Goal: Information Seeking & Learning: Learn about a topic

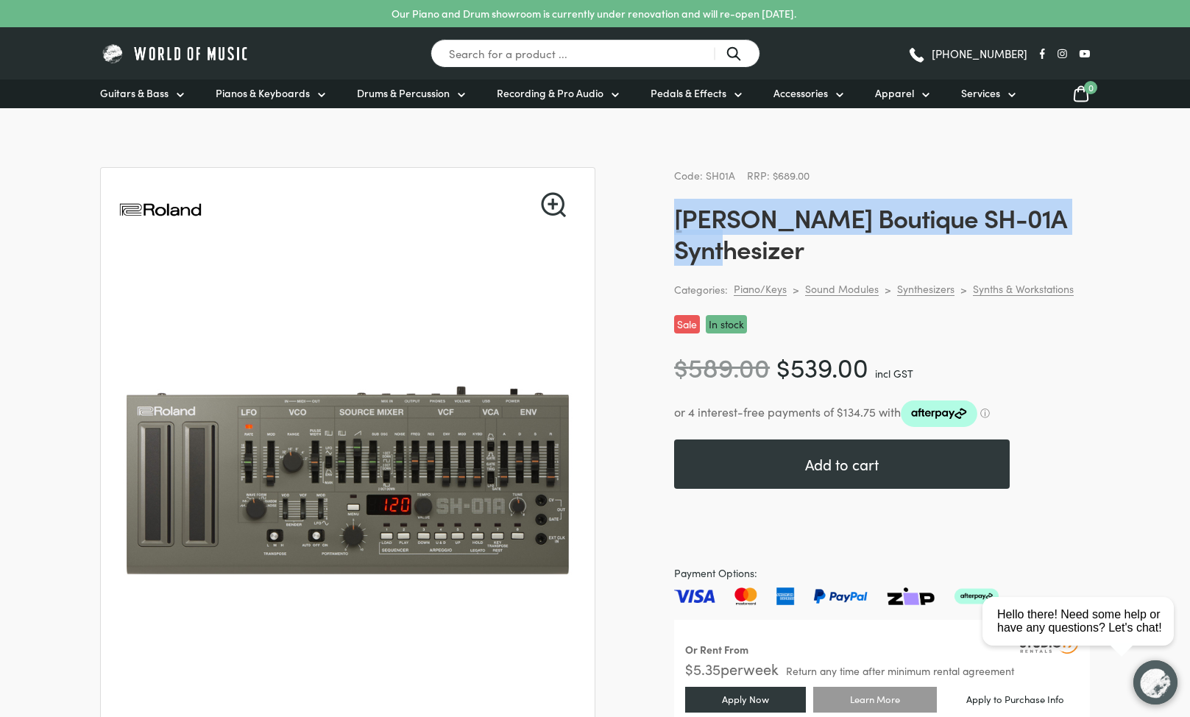
drag, startPoint x: 1083, startPoint y: 219, endPoint x: 674, endPoint y: 221, distance: 408.5
click at [674, 221] on h1 "Roland Boutique SH-01A Synthesizer" at bounding box center [882, 233] width 416 height 62
copy h1 "Roland Boutique SH-01A Synthesizer"
click at [999, 282] on link "Synths & Workstations" at bounding box center [1023, 289] width 101 height 14
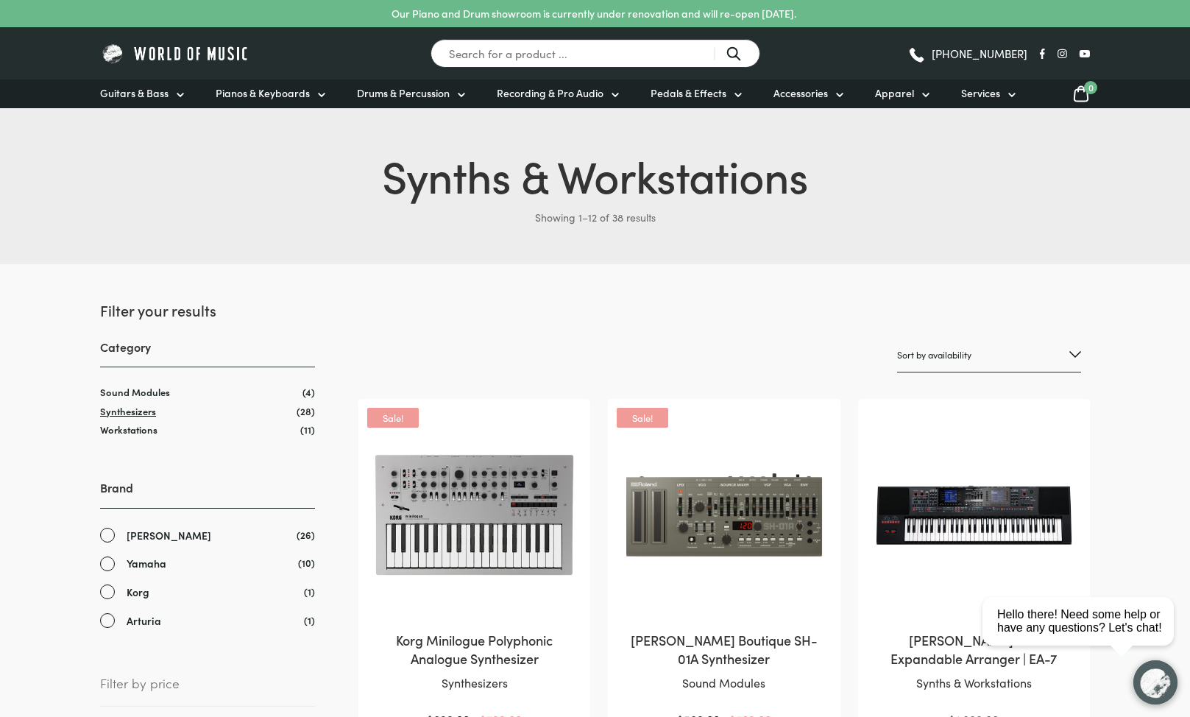
click at [112, 414] on link "Synthesizers" at bounding box center [128, 411] width 56 height 14
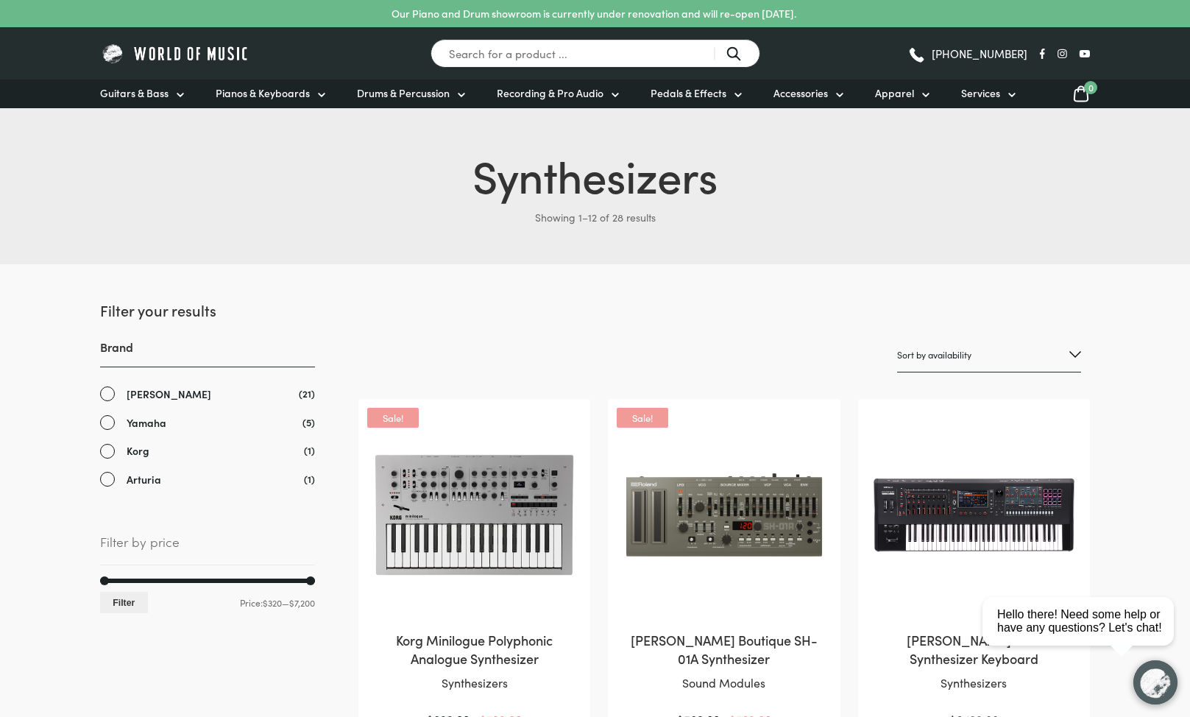
click at [690, 515] on img at bounding box center [724, 515] width 202 height 202
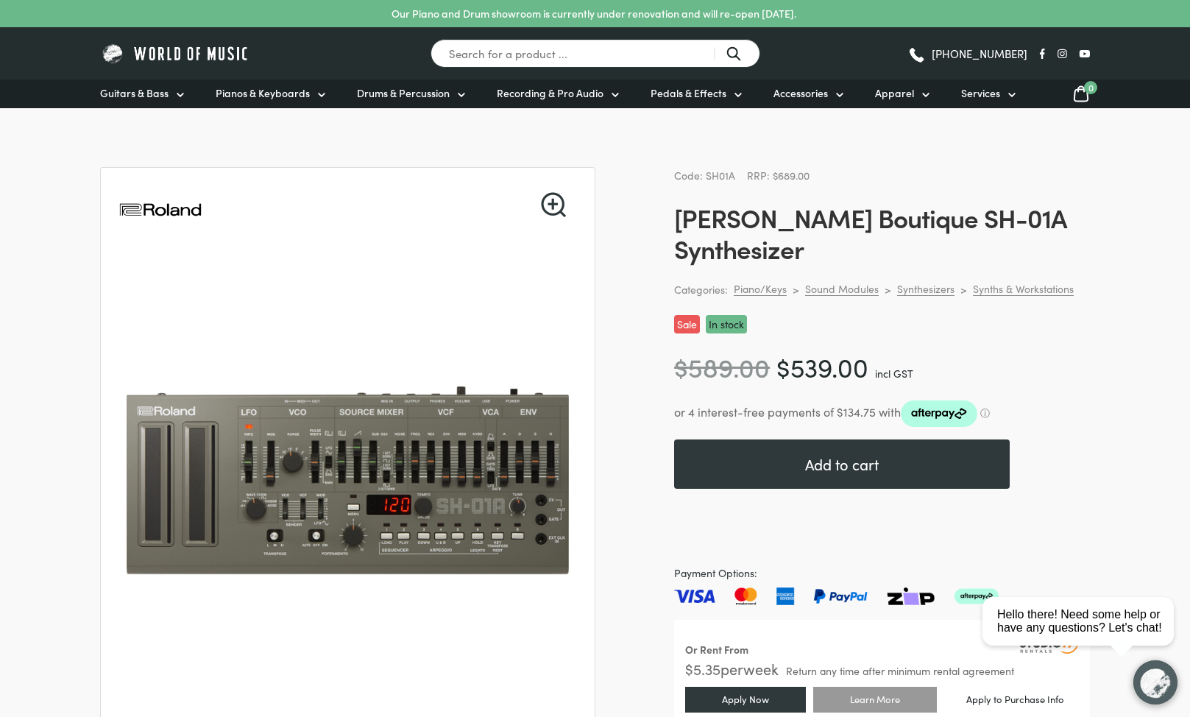
click at [470, 96] on ul "Guitars & Bass Guitars Electric Guitars Bass Guitars Acoustic Guitars Classical…" at bounding box center [586, 93] width 972 height 29
click at [447, 94] on span "Drums & Percussion" at bounding box center [403, 92] width 93 height 15
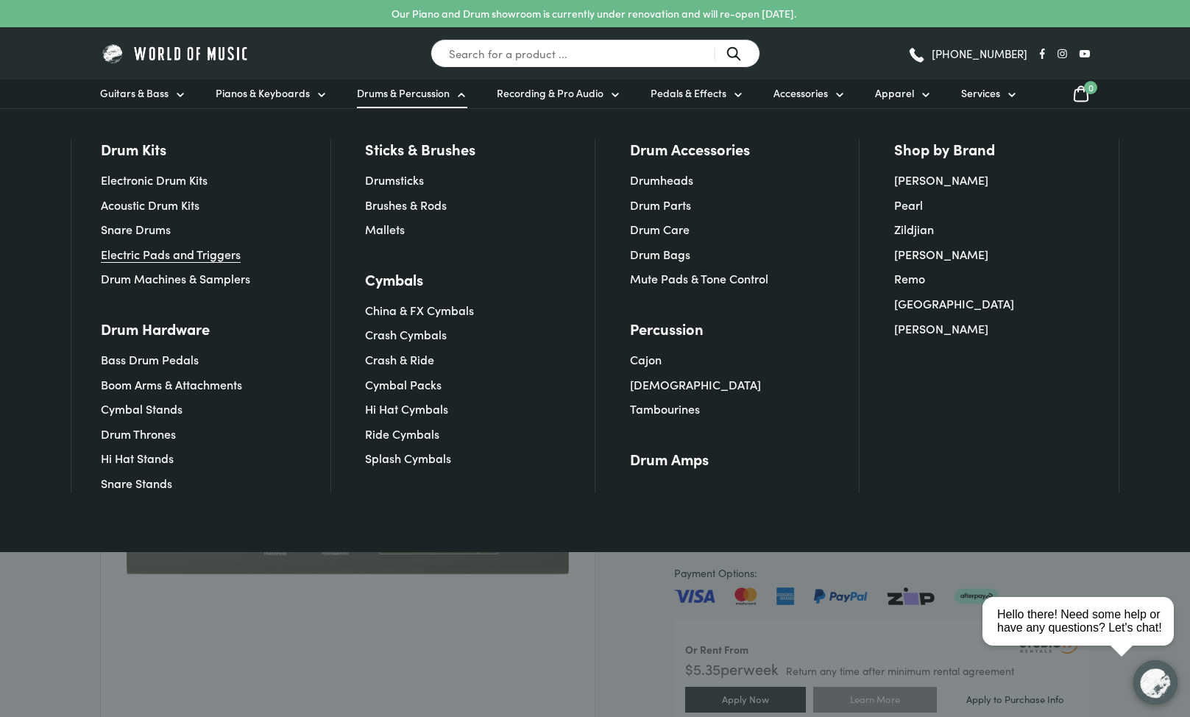
click at [152, 254] on link "Electric Pads and Triggers" at bounding box center [171, 254] width 140 height 16
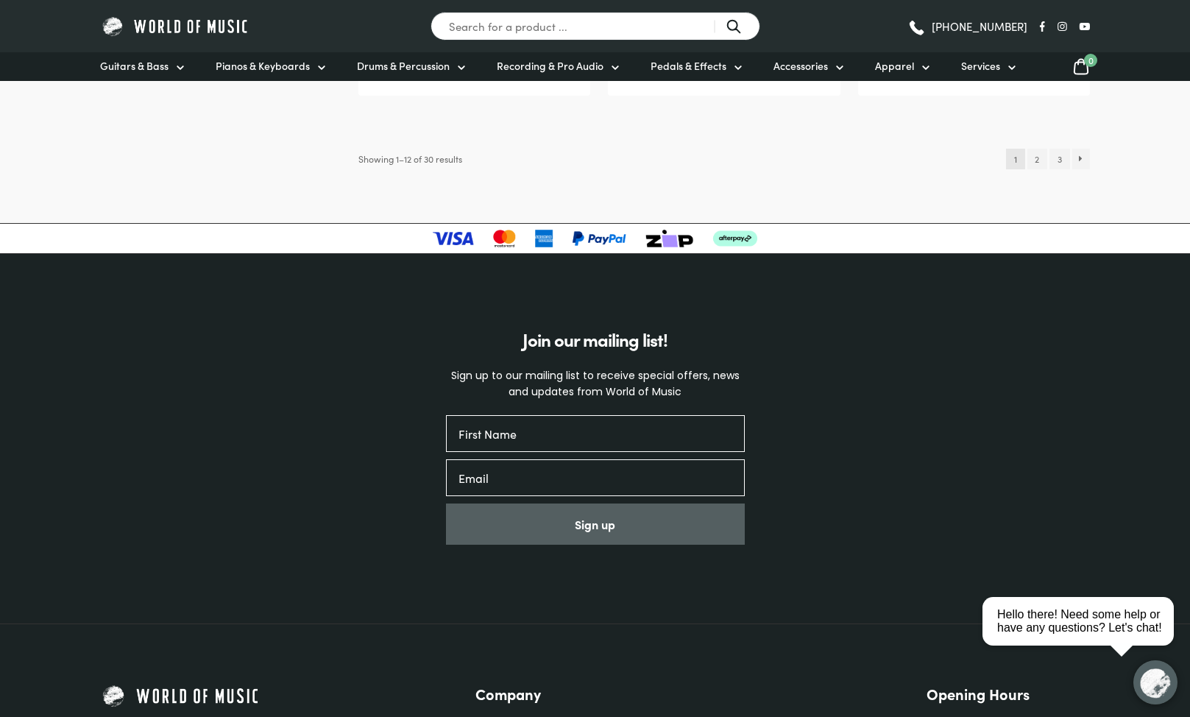
click at [492, 266] on div "Join our mailing list! Sign up to our mailing list to receive special offers, n…" at bounding box center [595, 438] width 1190 height 369
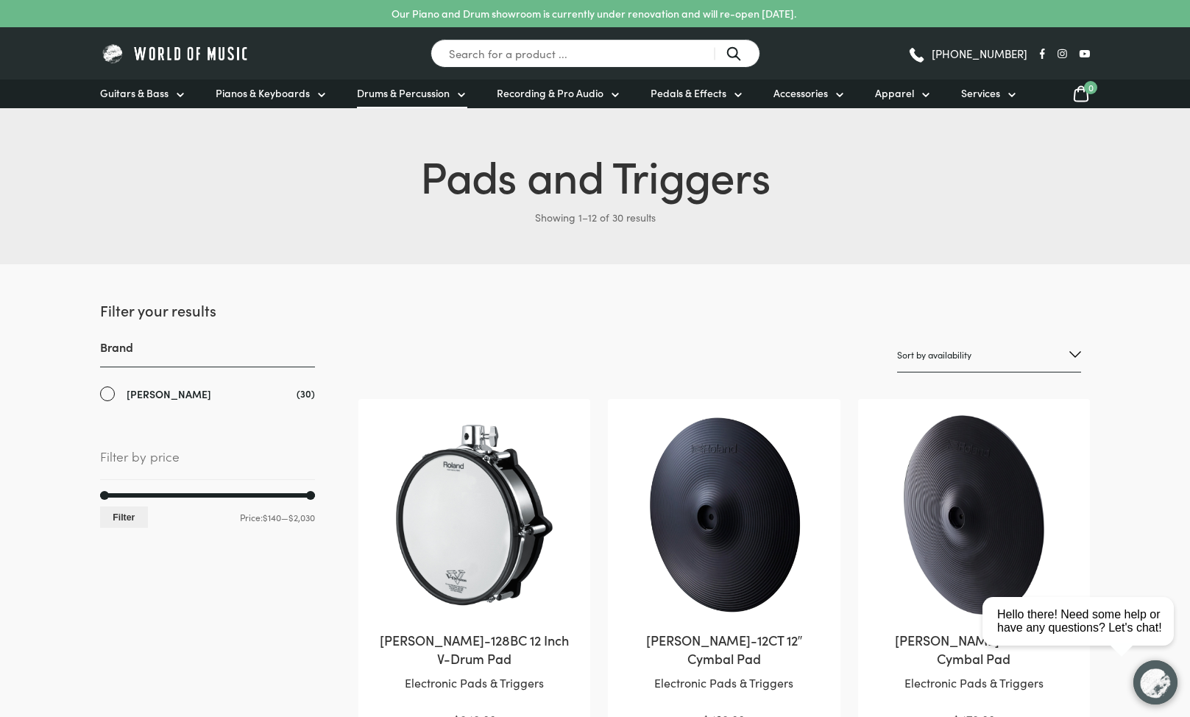
click at [414, 96] on span "Drums & Percussion" at bounding box center [403, 92] width 93 height 15
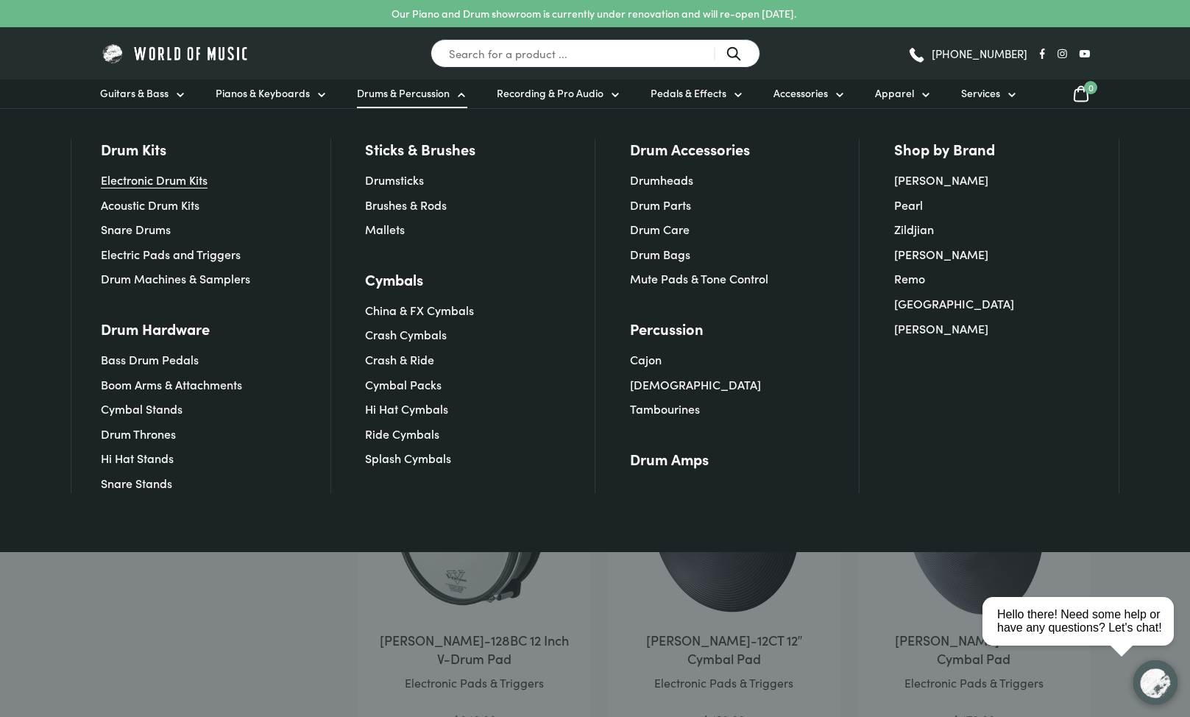
click at [143, 180] on link "Electronic Drum Kits" at bounding box center [154, 179] width 107 height 16
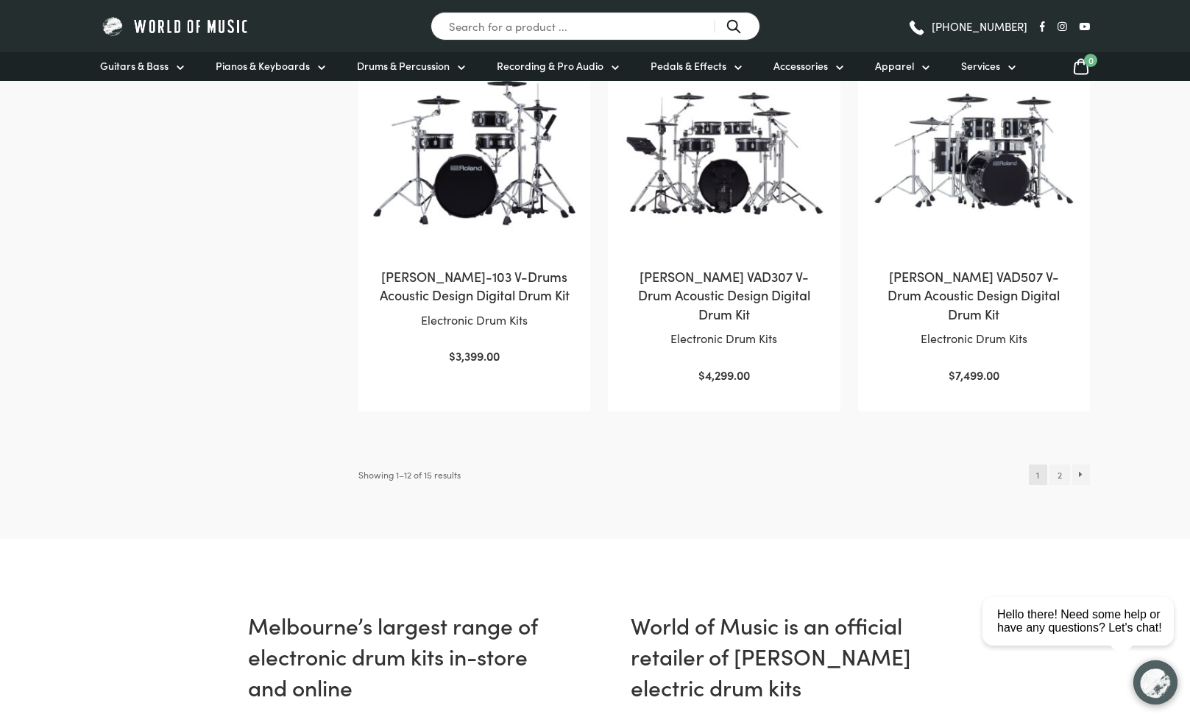
scroll to position [1493, 0]
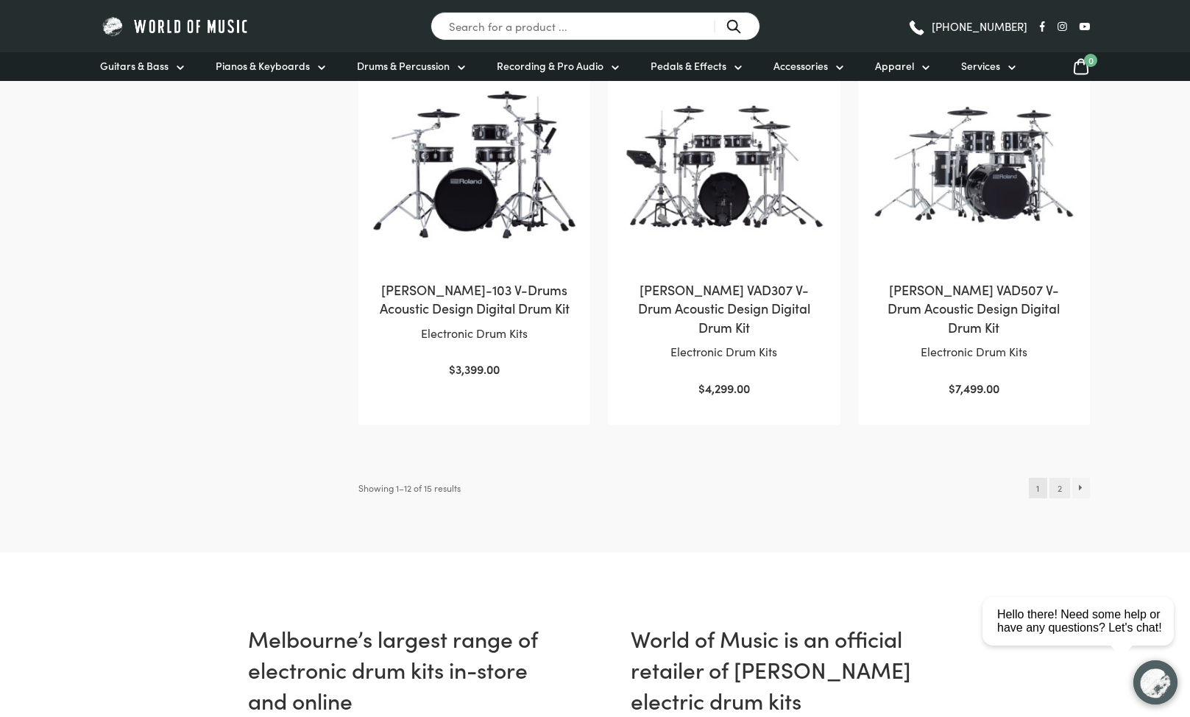
click at [1057, 478] on link "2" at bounding box center [1059, 488] width 20 height 21
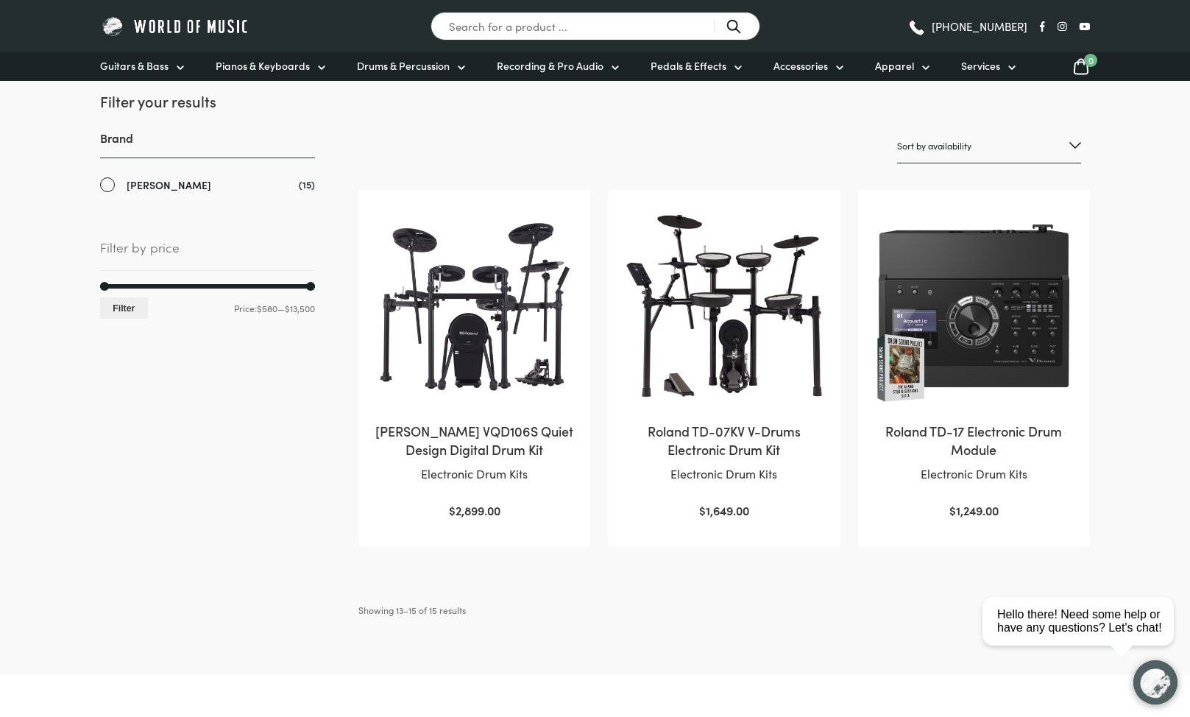
scroll to position [209, 0]
click at [1059, 555] on html "close Hello there! Need some help or have any questions? Let's chat!" at bounding box center [1083, 555] width 213 height 0
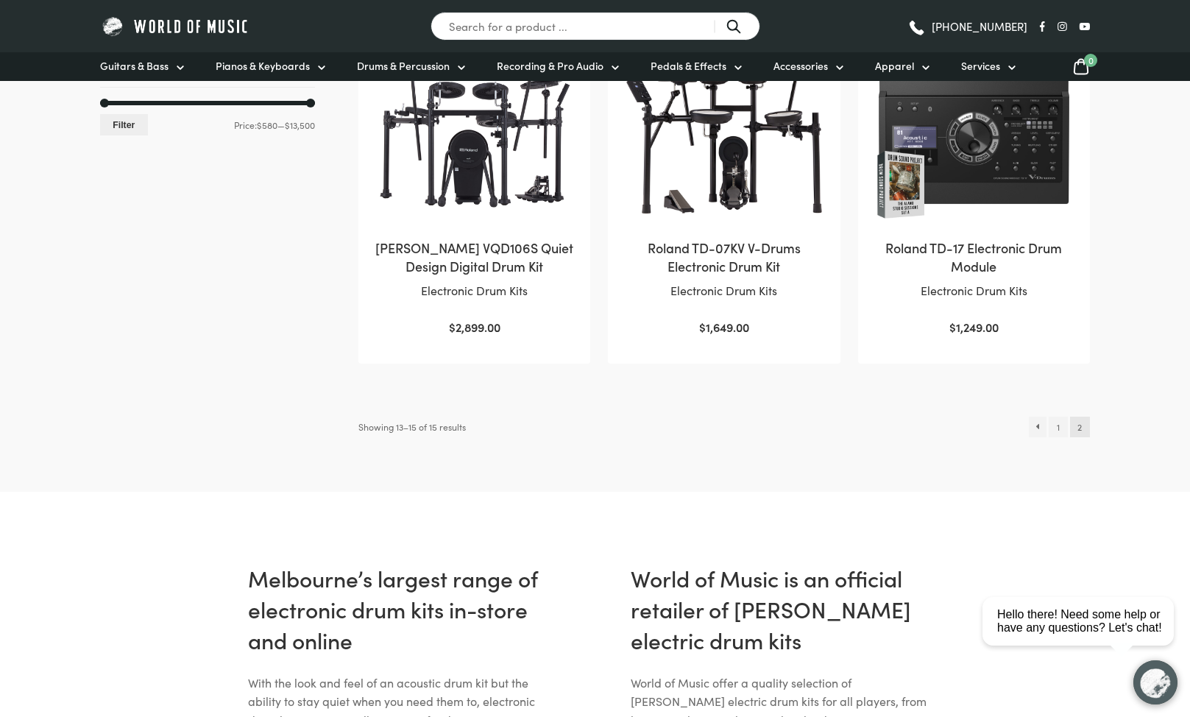
scroll to position [400, 0]
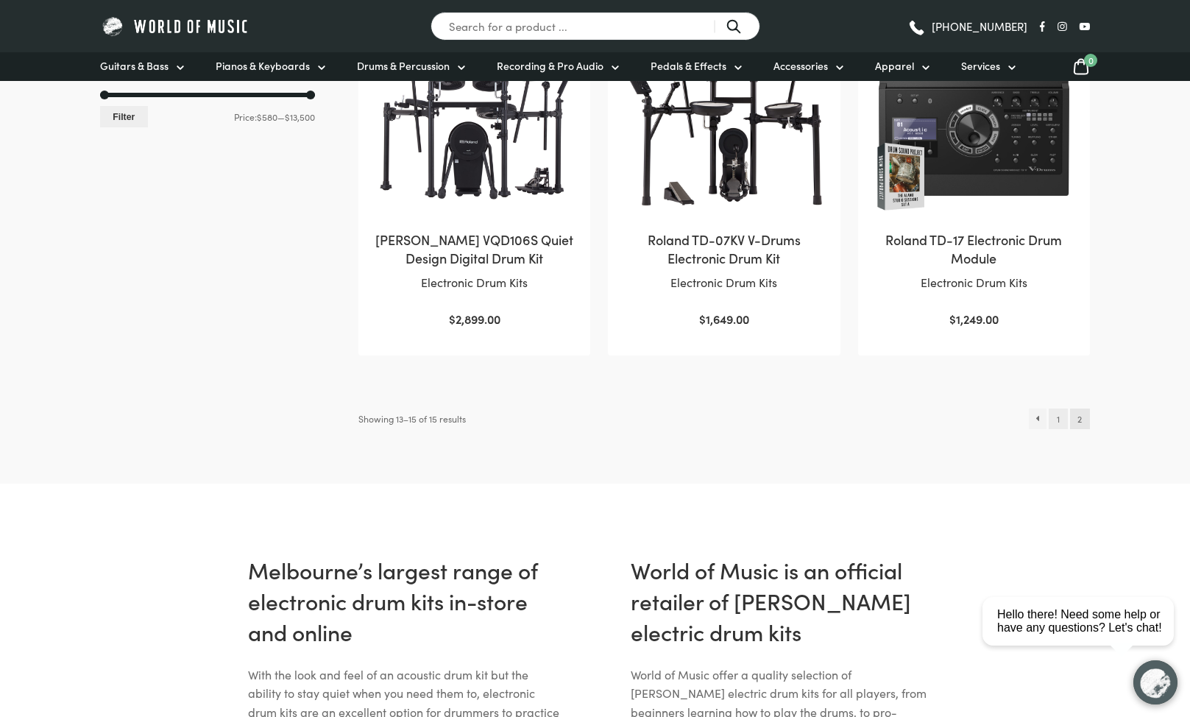
click at [1058, 419] on link "1" at bounding box center [1058, 418] width 18 height 21
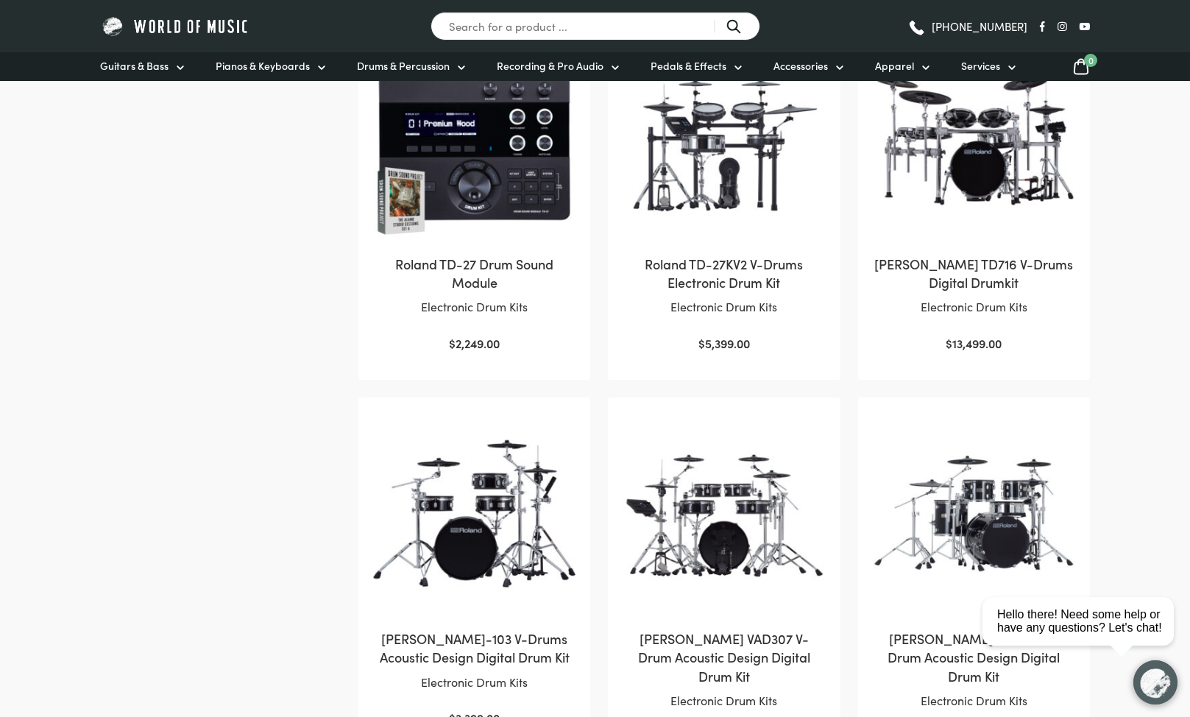
scroll to position [1145, 0]
click at [955, 177] on img at bounding box center [974, 138] width 202 height 202
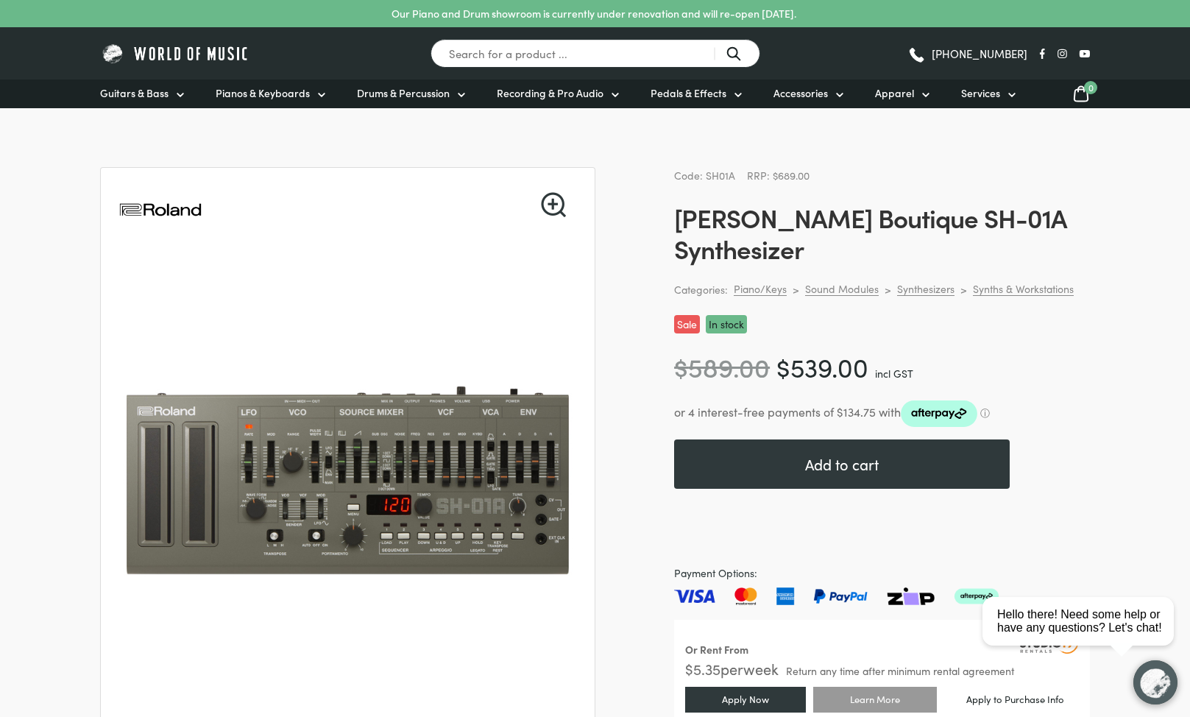
click at [896, 209] on h1 "Roland Boutique SH-01A Synthesizer" at bounding box center [882, 233] width 416 height 62
click at [1086, 216] on h1 "Roland Boutique SH-01A Synthesizer" at bounding box center [882, 233] width 416 height 62
